Goal: Information Seeking & Learning: Get advice/opinions

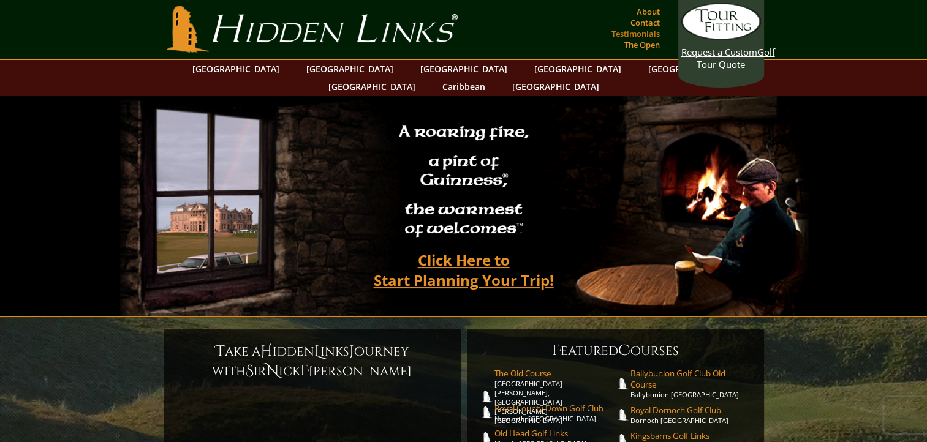
click at [649, 32] on link "Testimonials" at bounding box center [635, 33] width 55 height 17
